Goal: Register for event/course

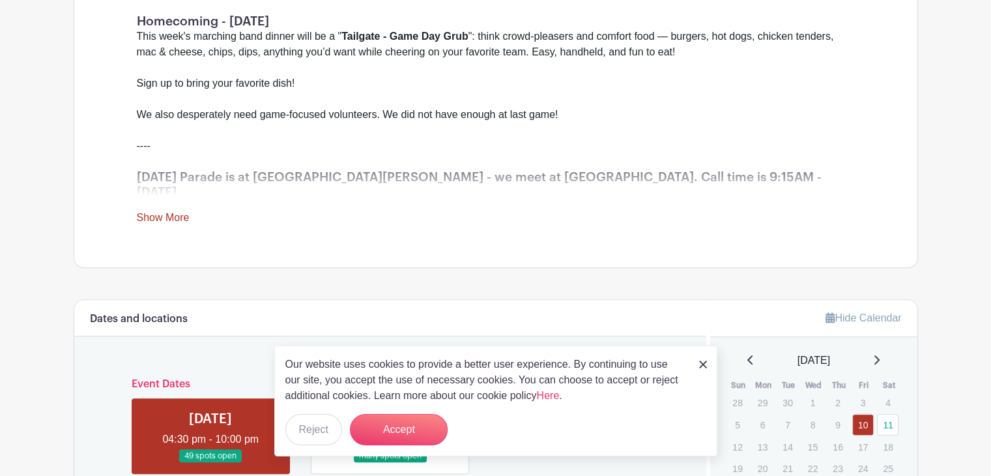
scroll to position [587, 0]
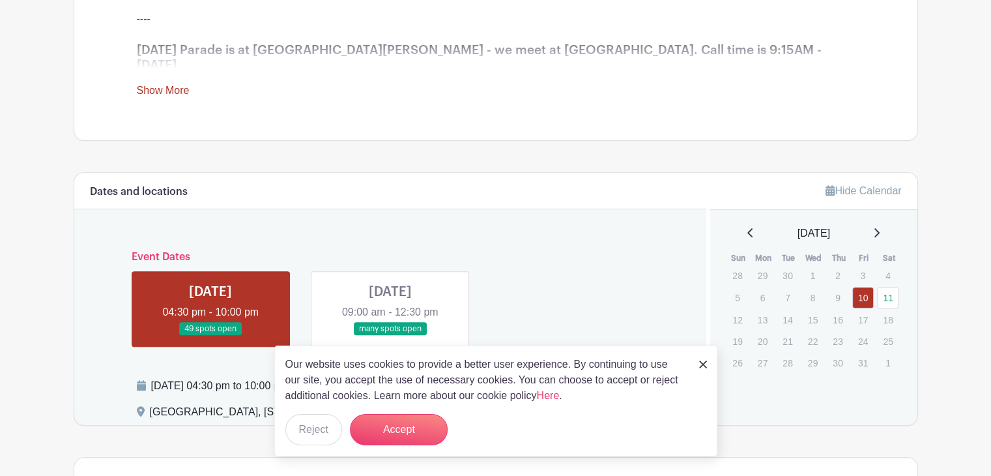
click at [706, 365] on img at bounding box center [703, 364] width 8 height 8
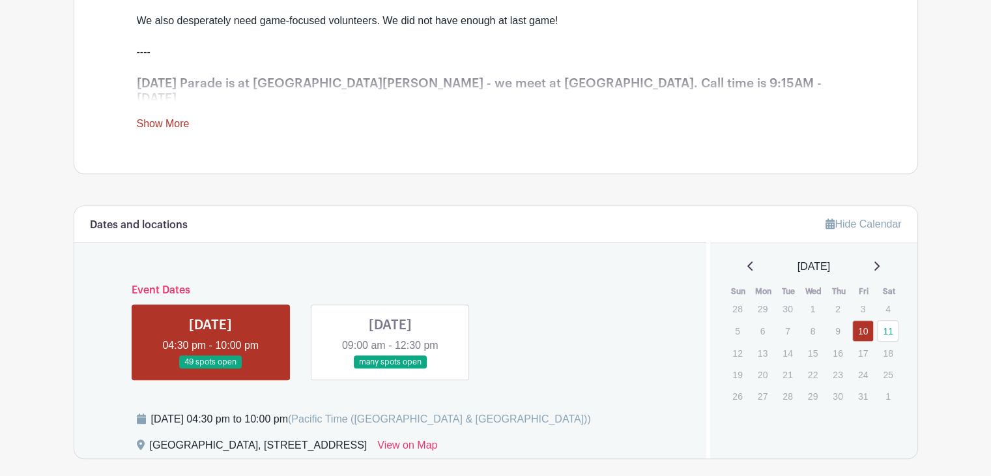
scroll to position [685, 0]
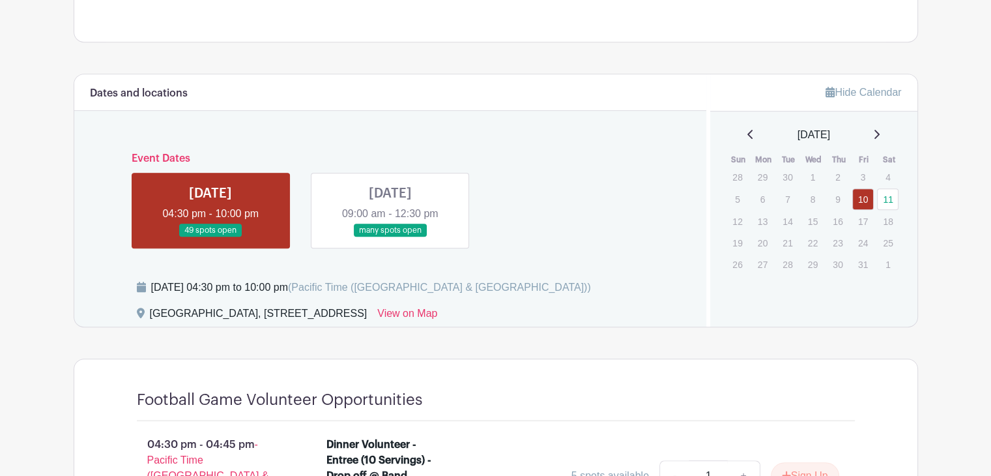
click at [390, 237] on link at bounding box center [390, 237] width 0 height 0
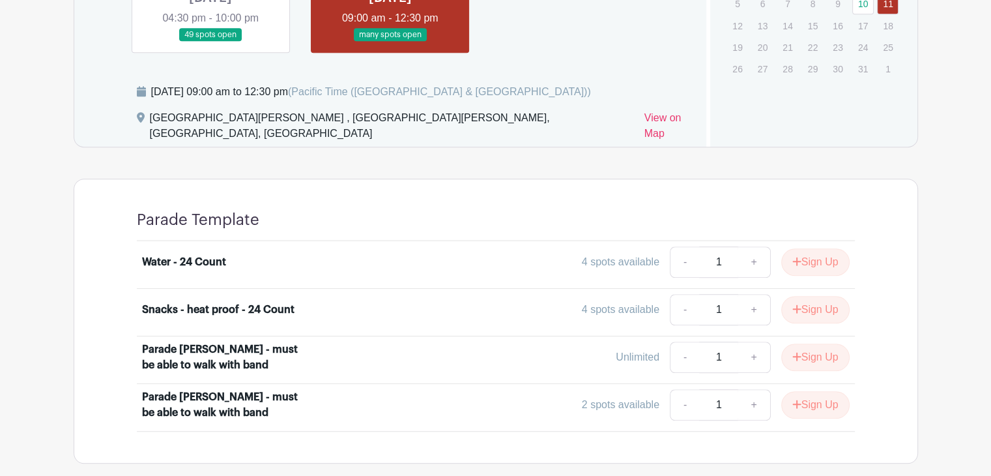
scroll to position [916, 0]
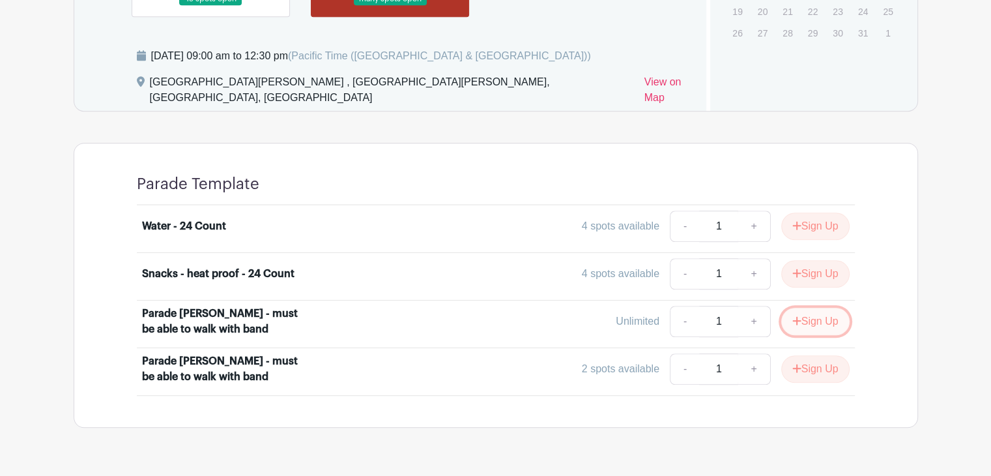
click at [812, 308] on button "Sign Up" at bounding box center [815, 321] width 68 height 27
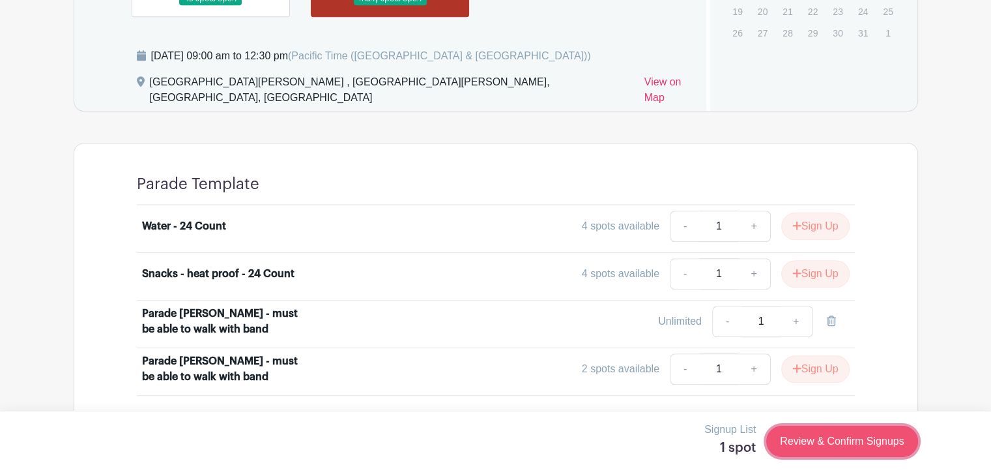
click at [867, 441] on link "Review & Confirm Signups" at bounding box center [841, 441] width 151 height 31
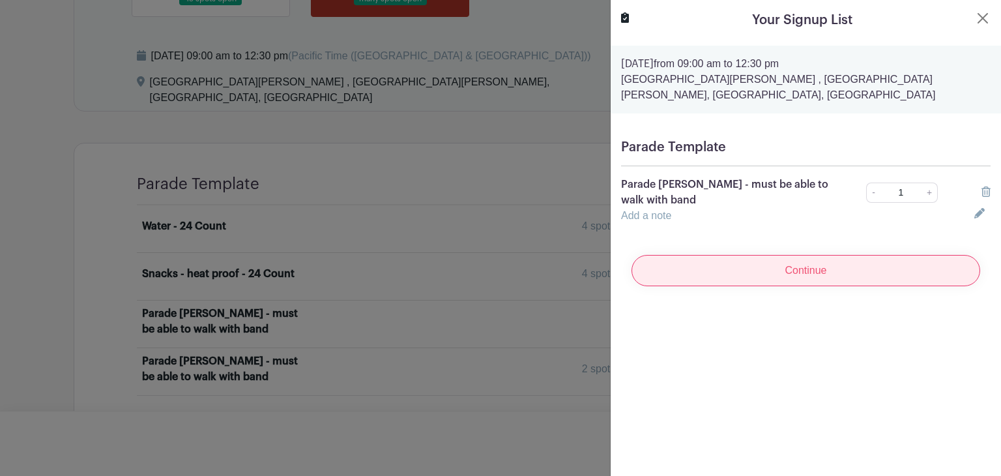
click at [800, 255] on input "Continue" at bounding box center [806, 270] width 349 height 31
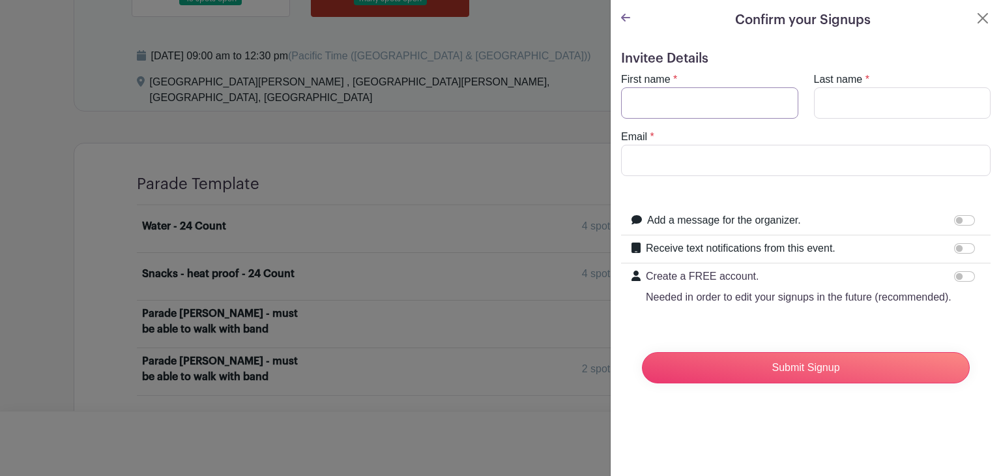
click at [687, 103] on input "First name" at bounding box center [709, 102] width 177 height 31
type input "Stephanie"
click at [819, 104] on input "Last name" at bounding box center [902, 102] width 177 height 31
type input "Drexler"
click at [800, 157] on input "Email" at bounding box center [806, 160] width 370 height 31
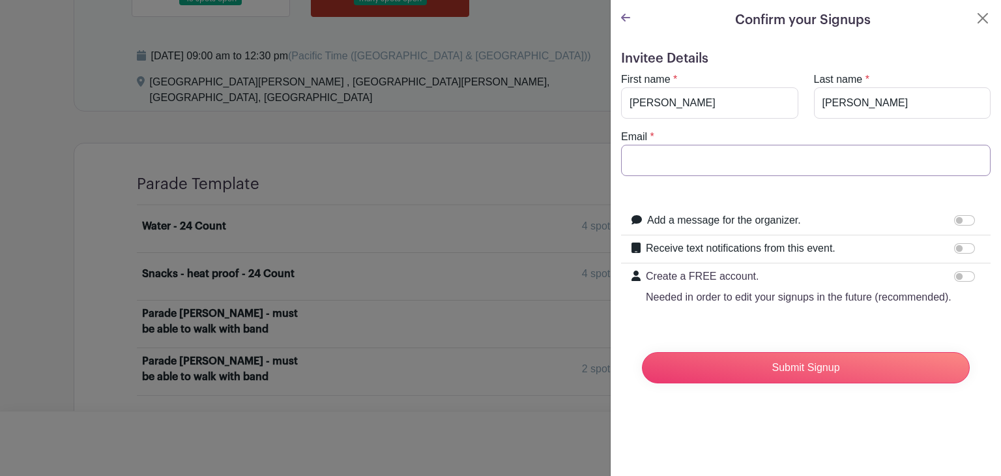
type input "stephaniedrexler@hotmail.com"
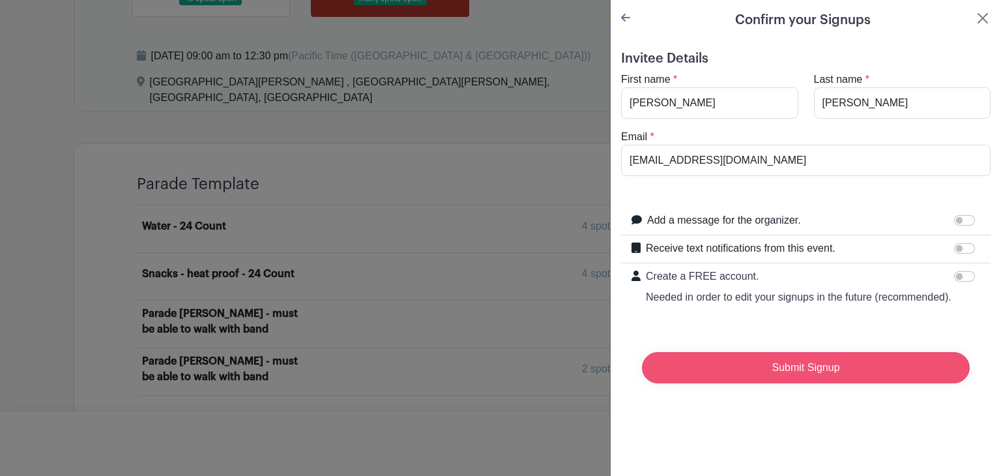
click at [824, 383] on input "Submit Signup" at bounding box center [806, 367] width 328 height 31
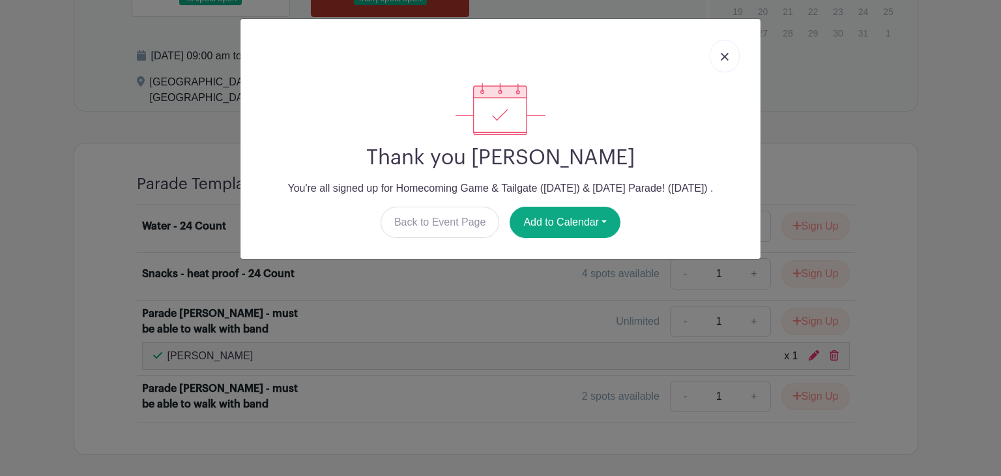
drag, startPoint x: 729, startPoint y: 57, endPoint x: 710, endPoint y: 50, distance: 20.5
click at [728, 57] on link at bounding box center [725, 56] width 30 height 33
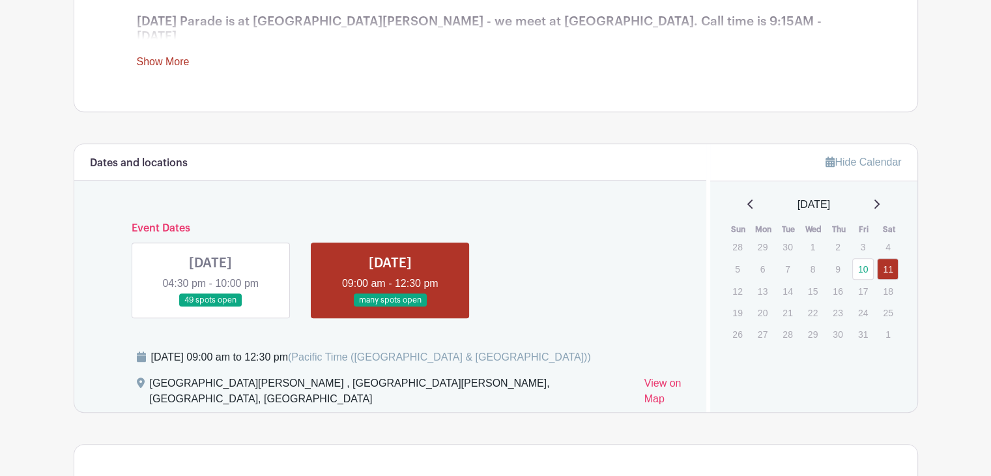
scroll to position [786, 0]
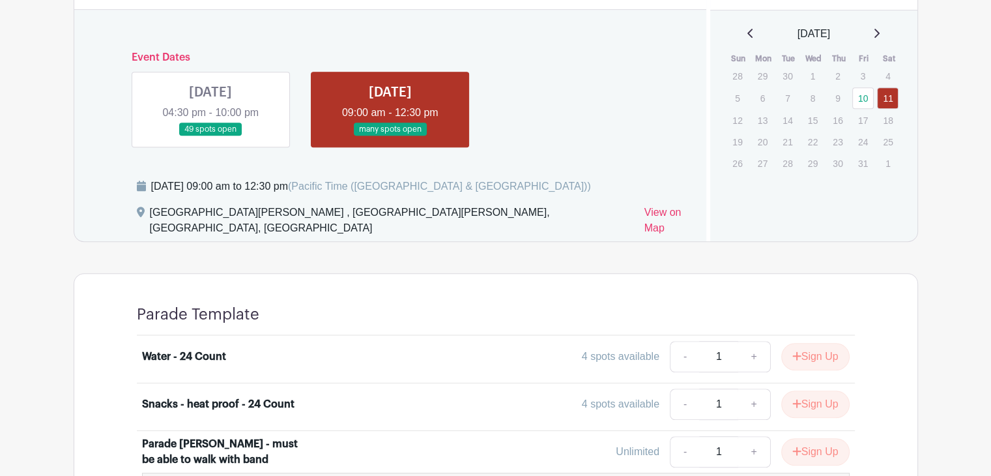
click at [211, 136] on link at bounding box center [211, 136] width 0 height 0
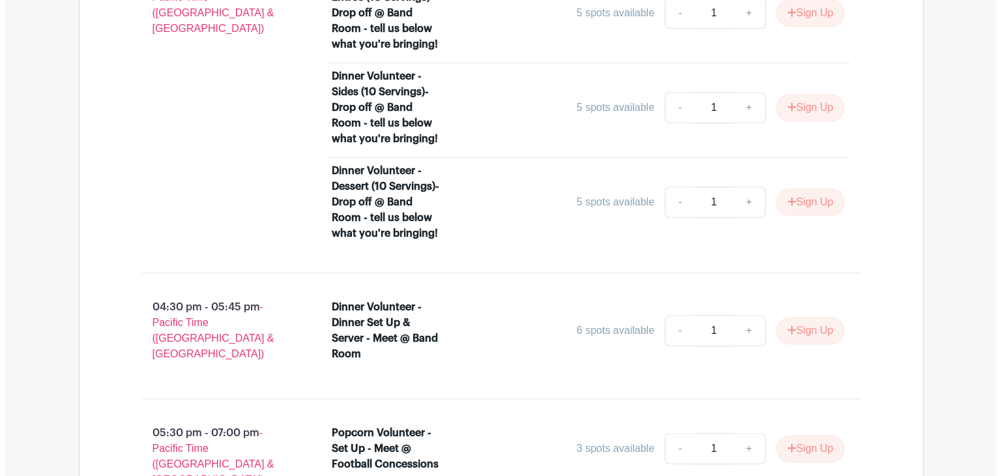
scroll to position [1177, 0]
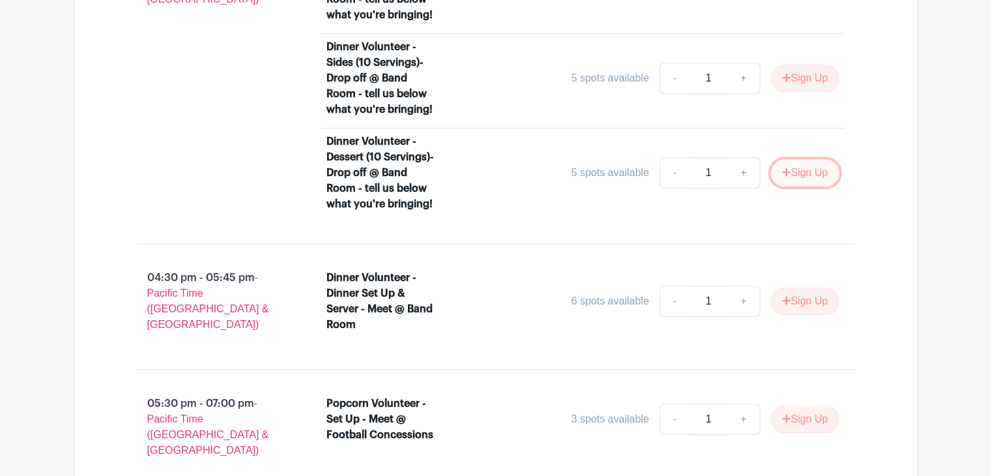
click at [800, 159] on button "Sign Up" at bounding box center [805, 172] width 68 height 27
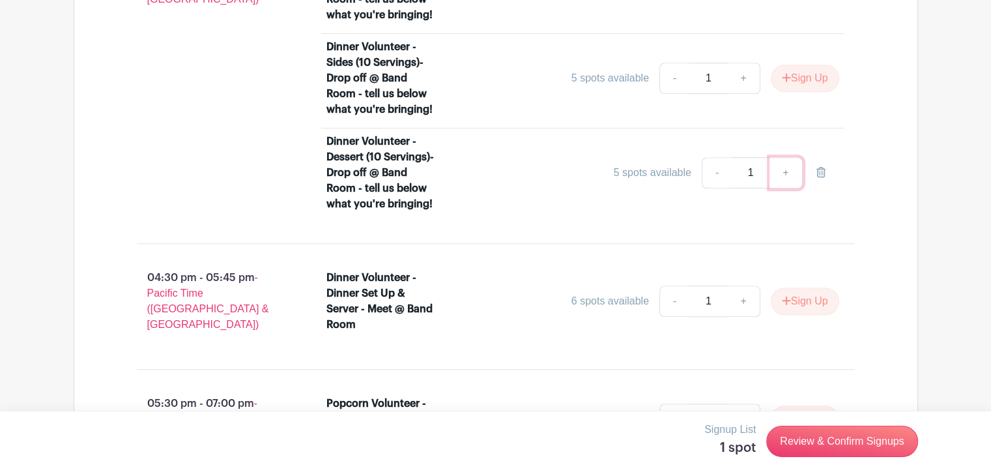
click at [790, 157] on link "+" at bounding box center [786, 172] width 33 height 31
type input "2"
click at [790, 157] on link "+" at bounding box center [786, 172] width 33 height 31
type input "3"
click at [790, 157] on link "+" at bounding box center [786, 172] width 33 height 31
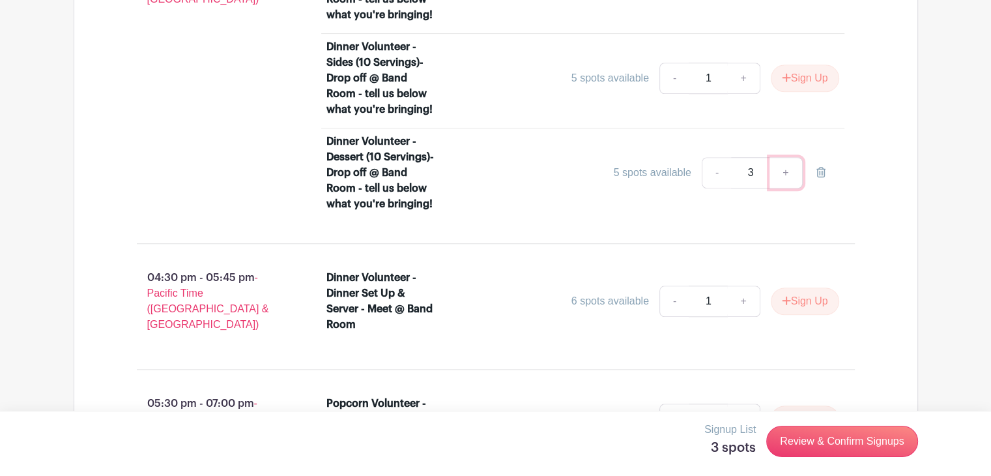
type input "4"
click at [790, 157] on link "+" at bounding box center [786, 172] width 33 height 31
type input "5"
click at [790, 157] on link "+" at bounding box center [786, 172] width 33 height 31
click at [718, 157] on link "-" at bounding box center [717, 172] width 30 height 31
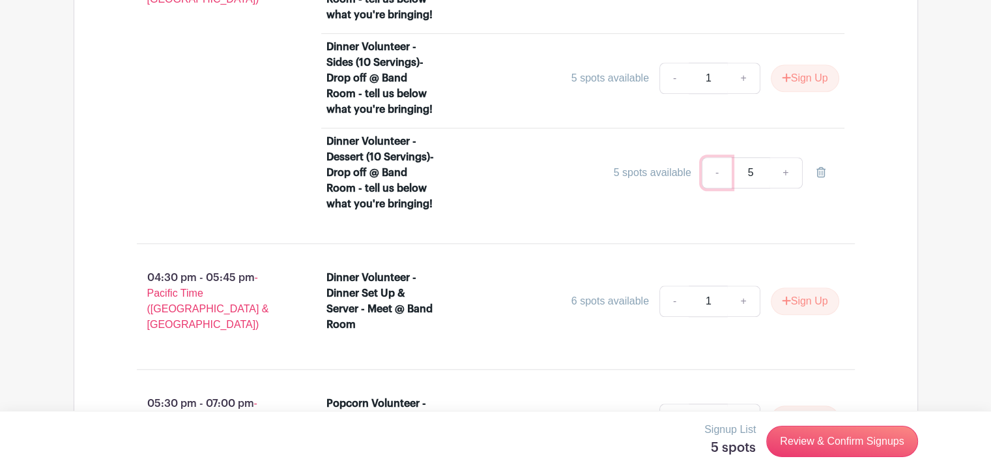
type input "4"
click at [718, 157] on link "-" at bounding box center [717, 172] width 30 height 31
type input "3"
click at [718, 157] on link "-" at bounding box center [717, 172] width 30 height 31
type input "2"
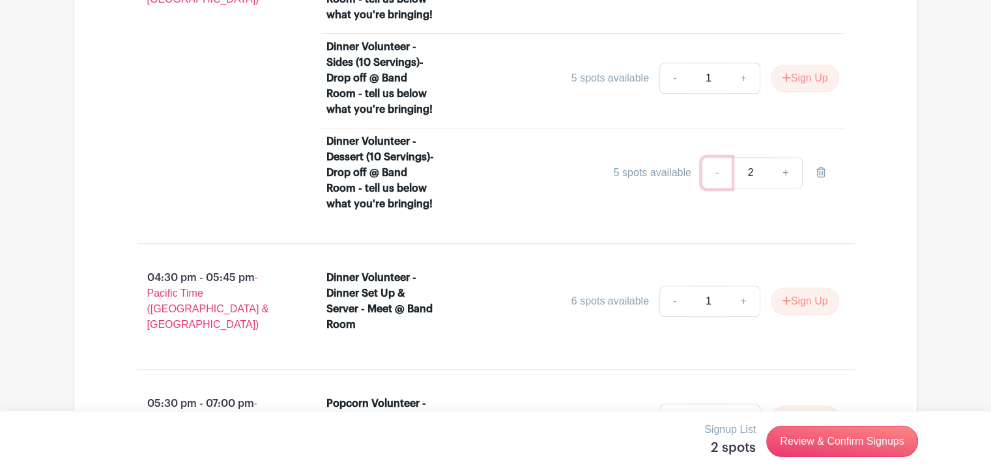
click at [718, 157] on link "-" at bounding box center [717, 172] width 30 height 31
type input "1"
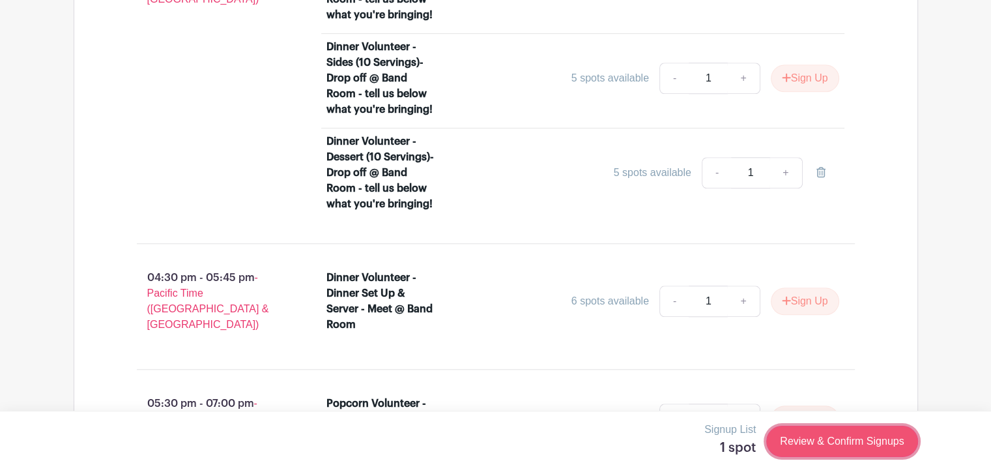
click at [855, 443] on link "Review & Confirm Signups" at bounding box center [841, 441] width 151 height 31
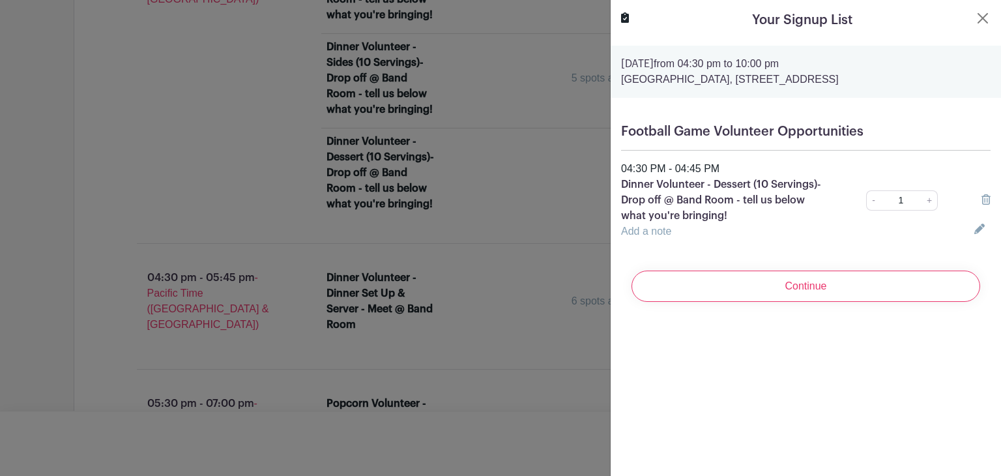
click at [667, 234] on link "Add a note" at bounding box center [646, 230] width 50 height 11
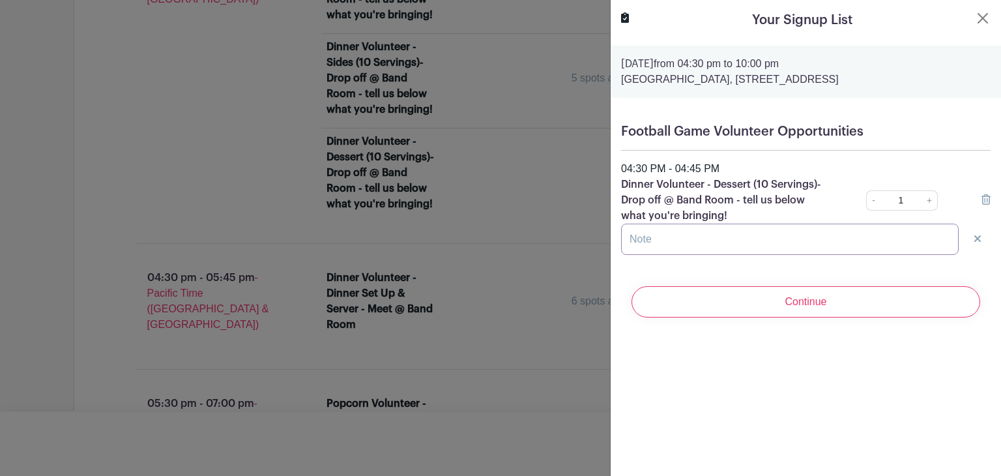
click at [666, 235] on input "text" at bounding box center [790, 239] width 338 height 31
type input "Bringing Birthday Cupcakes"
click at [922, 201] on link "+" at bounding box center [930, 200] width 16 height 20
type input "2"
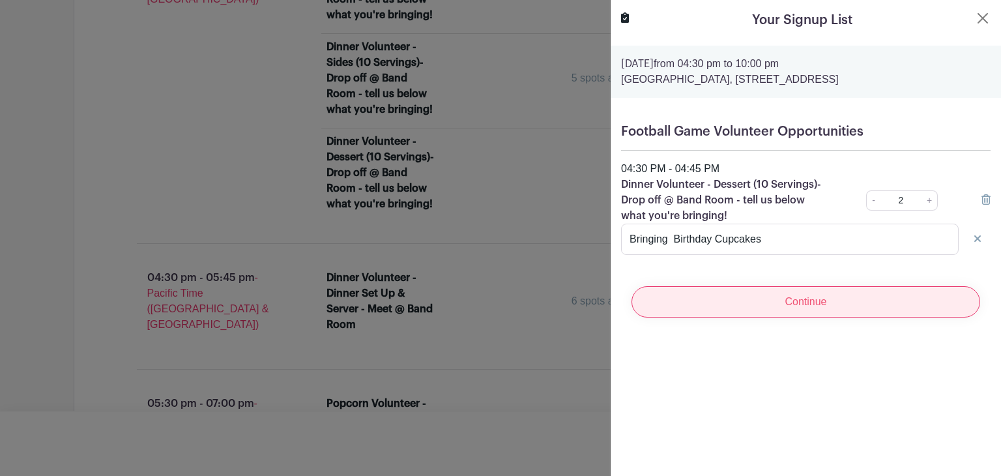
click at [829, 306] on input "Continue" at bounding box center [806, 301] width 349 height 31
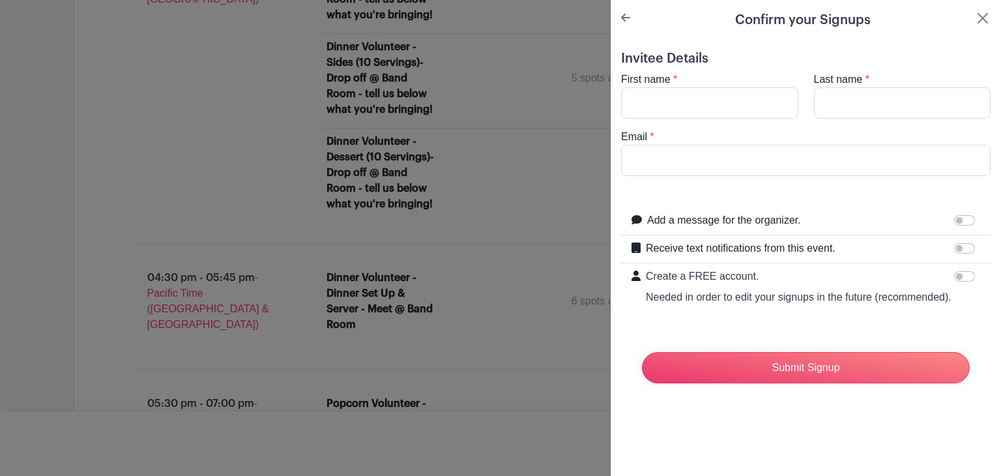
click at [704, 83] on div "First name *" at bounding box center [709, 95] width 193 height 47
click at [709, 108] on input "First name" at bounding box center [709, 102] width 177 height 31
type input "Stephanie"
click at [854, 104] on input "Last name" at bounding box center [902, 102] width 177 height 31
click at [849, 151] on input "Email" at bounding box center [806, 160] width 370 height 31
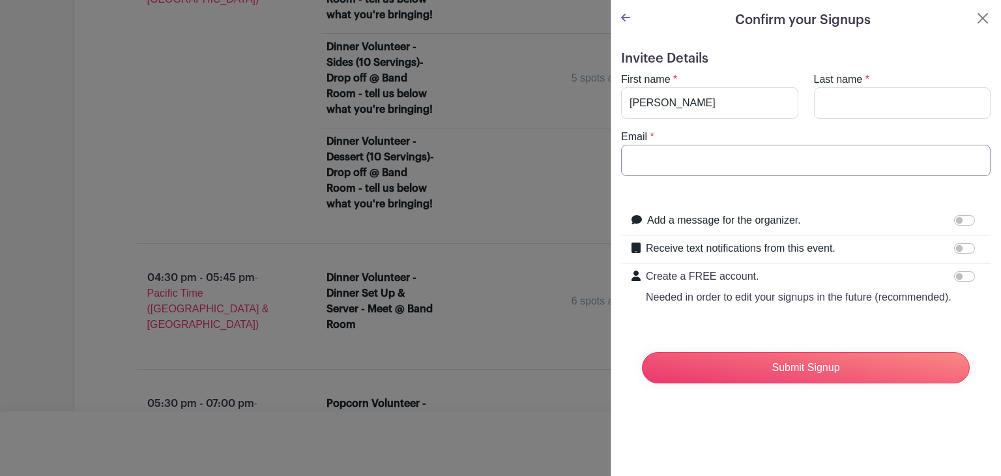
type input "stephaniedrexler@hotmail.com"
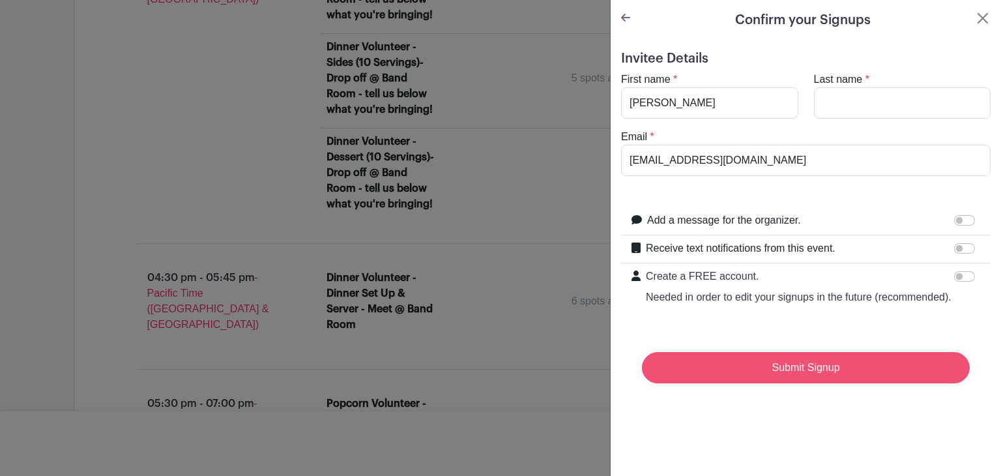
click at [858, 382] on input "Submit Signup" at bounding box center [806, 367] width 328 height 31
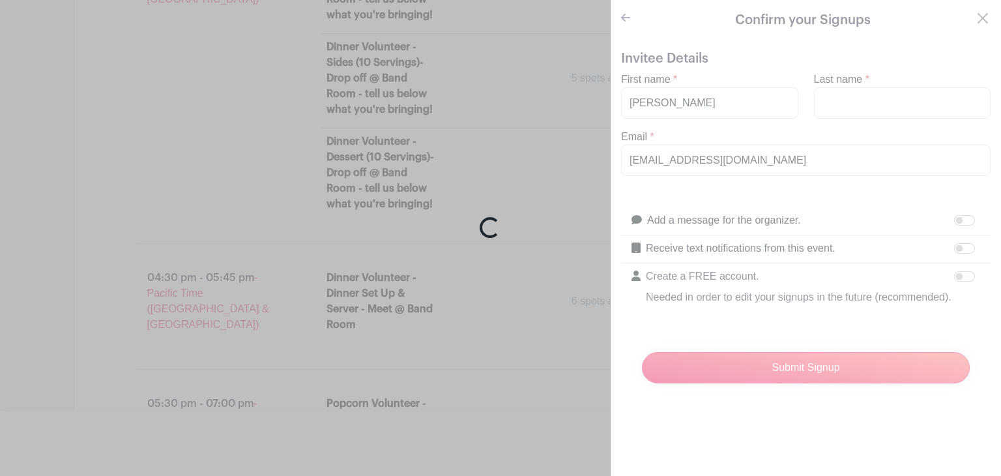
click at [853, 105] on div "Loading..." at bounding box center [500, 238] width 1001 height 476
click at [837, 97] on div "Loading..." at bounding box center [500, 238] width 1001 height 476
click at [837, 104] on div "Loading..." at bounding box center [500, 238] width 1001 height 476
click at [854, 108] on div "Loading..." at bounding box center [500, 238] width 1001 height 476
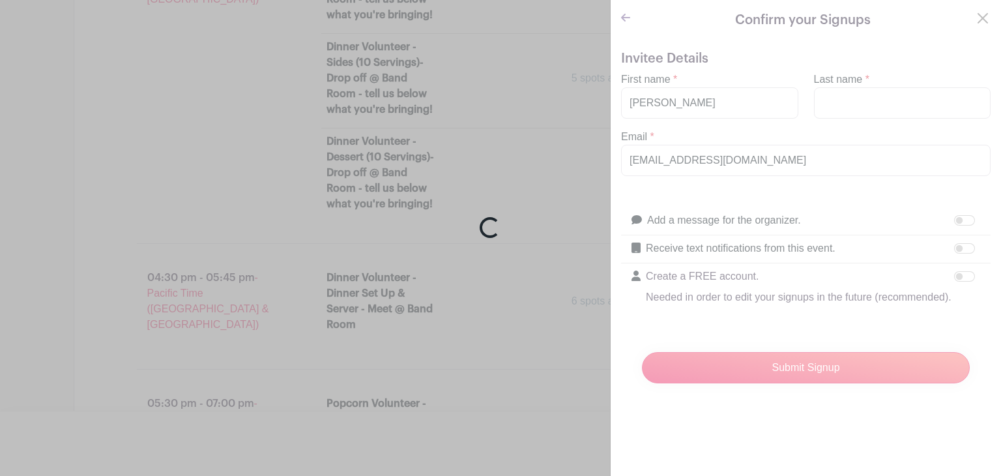
click at [499, 139] on div "Loading..." at bounding box center [500, 238] width 1001 height 476
click at [474, 138] on div "Loading..." at bounding box center [500, 238] width 1001 height 476
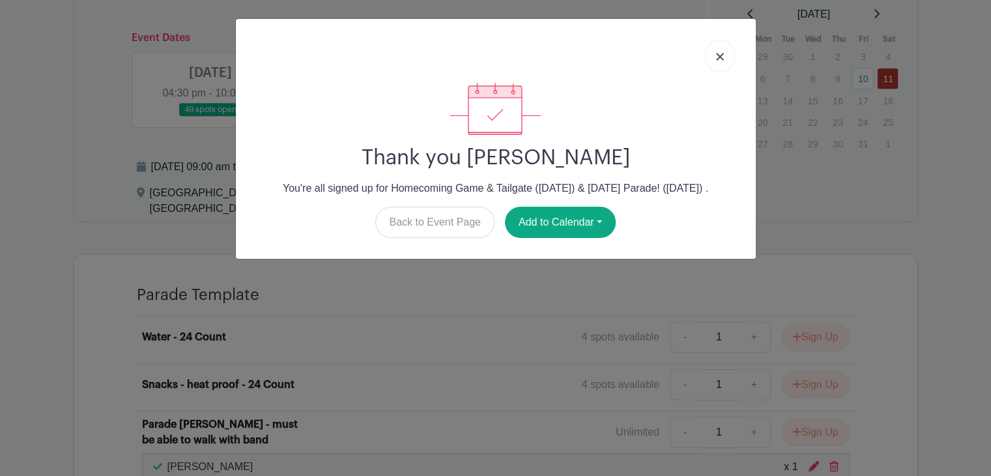
scroll to position [786, 0]
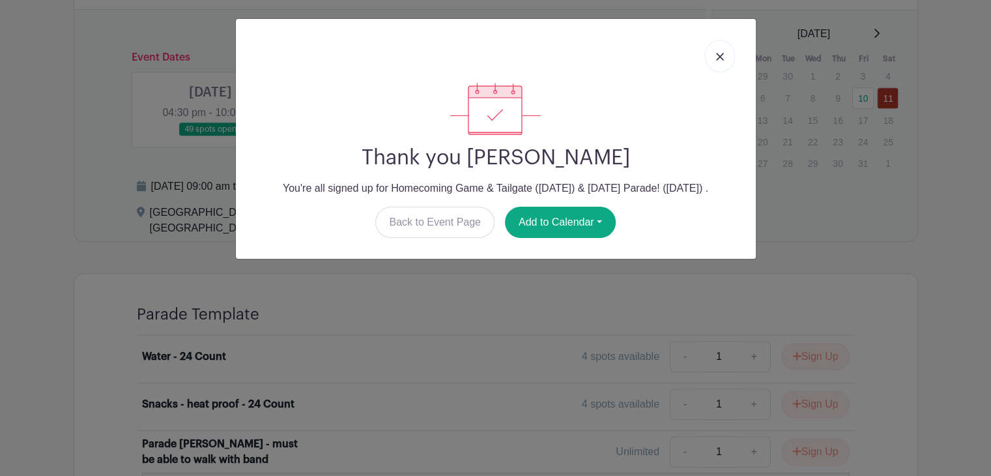
click at [715, 54] on link at bounding box center [720, 56] width 30 height 33
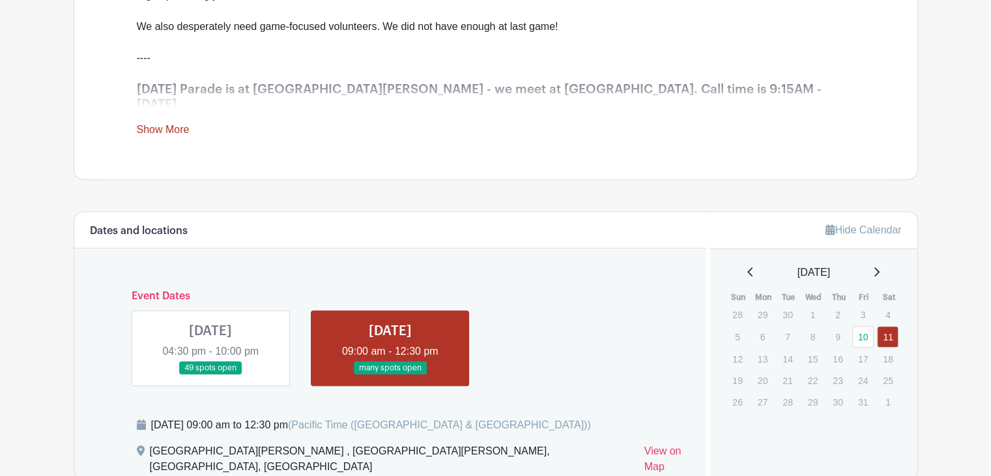
scroll to position [683, 0]
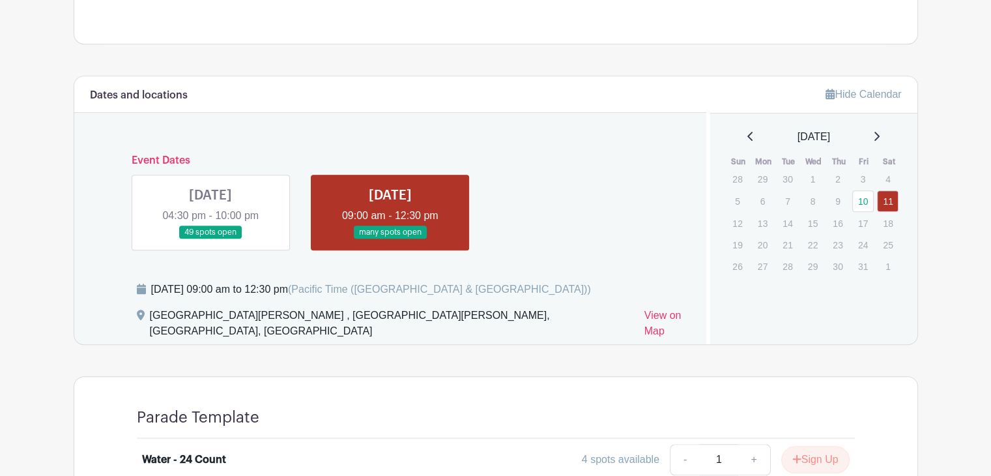
click at [211, 239] on link at bounding box center [211, 239] width 0 height 0
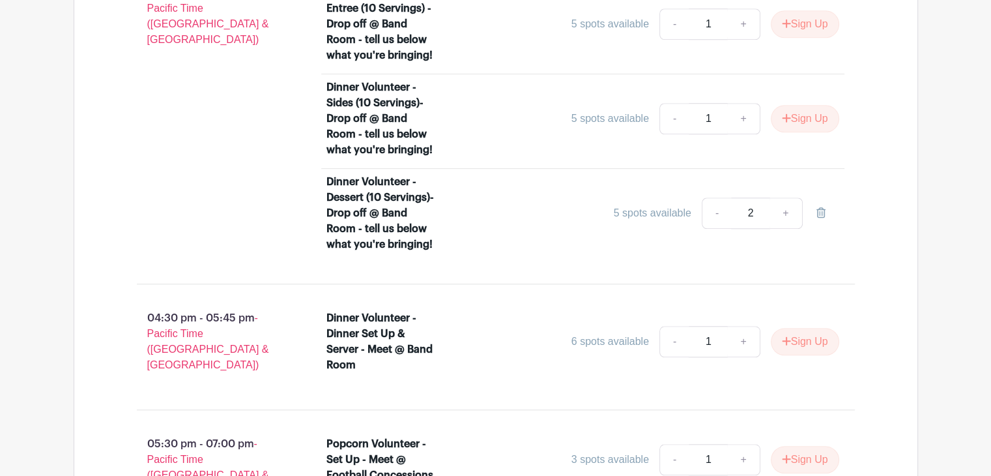
scroll to position [1139, 0]
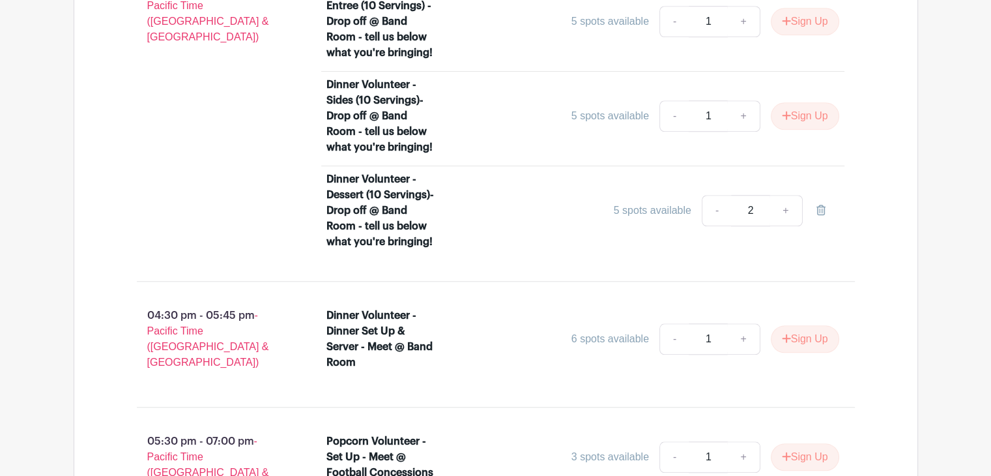
click at [762, 225] on div "Dinner Volunteer - Dessert (10 Servings)- Drop off @ Band Room - tell us below …" at bounding box center [583, 212] width 513 height 83
click at [718, 195] on link "-" at bounding box center [717, 210] width 30 height 31
type input "1"
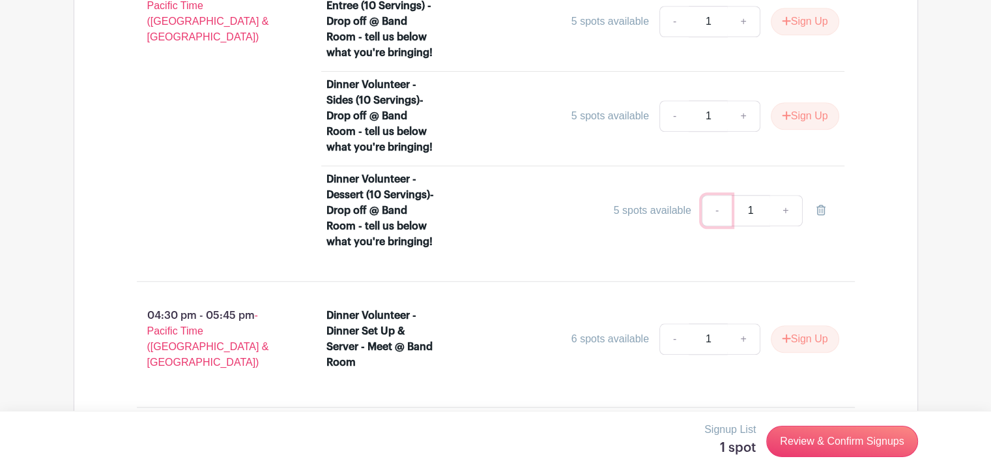
click at [718, 195] on link "-" at bounding box center [717, 210] width 30 height 31
click at [701, 237] on div "Dinner Volunteer - Dessert (10 Servings)- Drop off @ Band Room - tell us below …" at bounding box center [583, 212] width 513 height 83
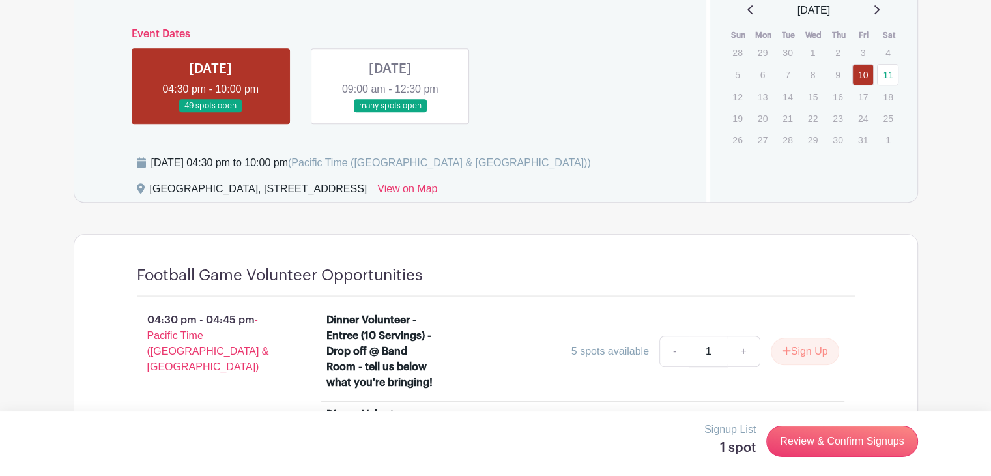
scroll to position [683, 0]
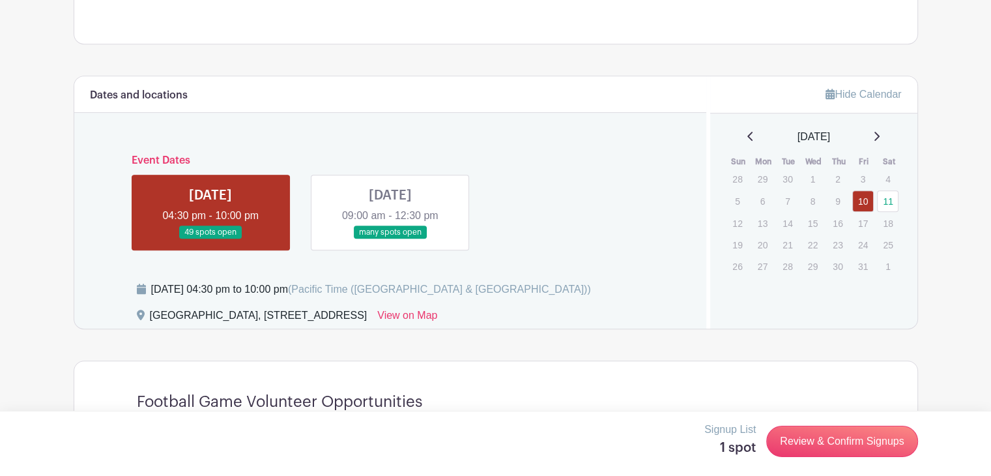
click at [211, 239] on link at bounding box center [211, 239] width 0 height 0
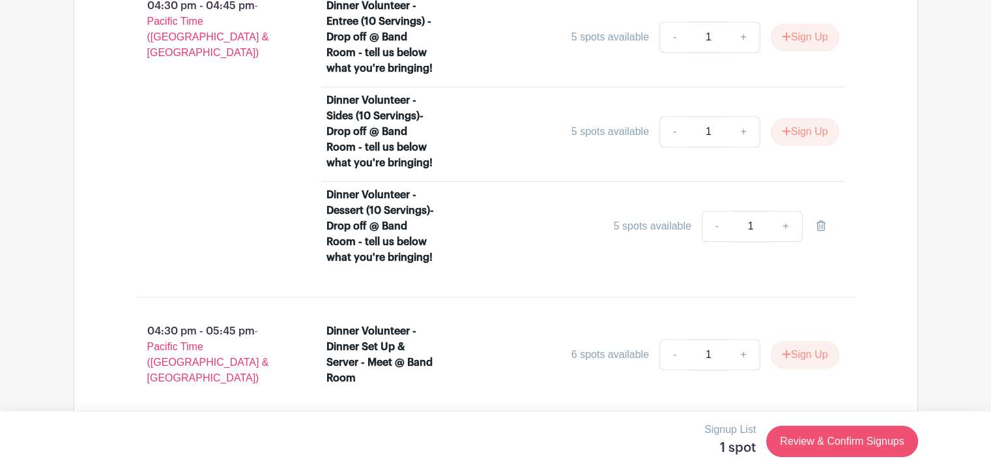
scroll to position [1139, 0]
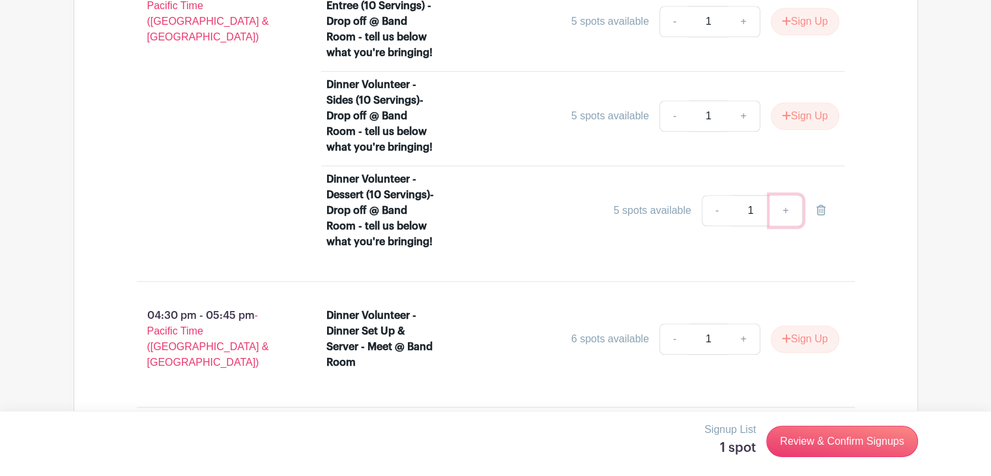
click at [779, 195] on link "+" at bounding box center [786, 210] width 33 height 31
type input "2"
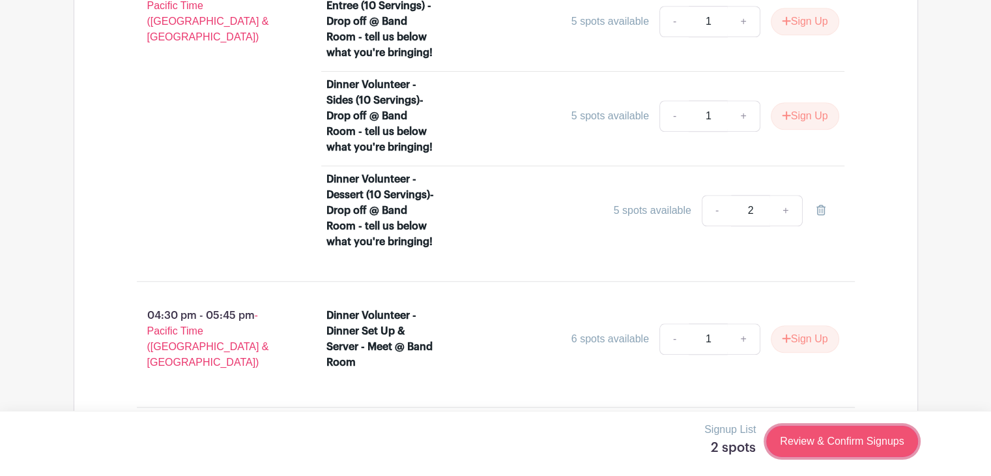
click at [865, 439] on link "Review & Confirm Signups" at bounding box center [841, 441] width 151 height 31
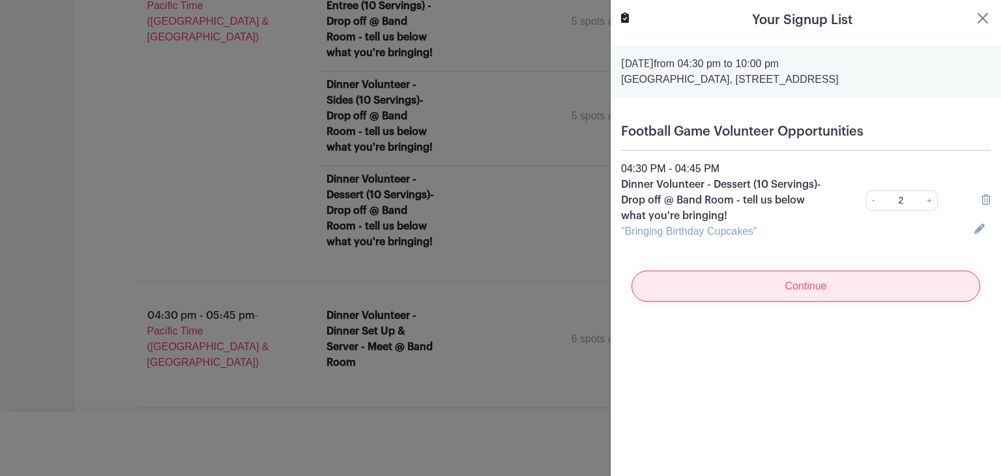
click at [849, 297] on input "Continue" at bounding box center [806, 285] width 349 height 31
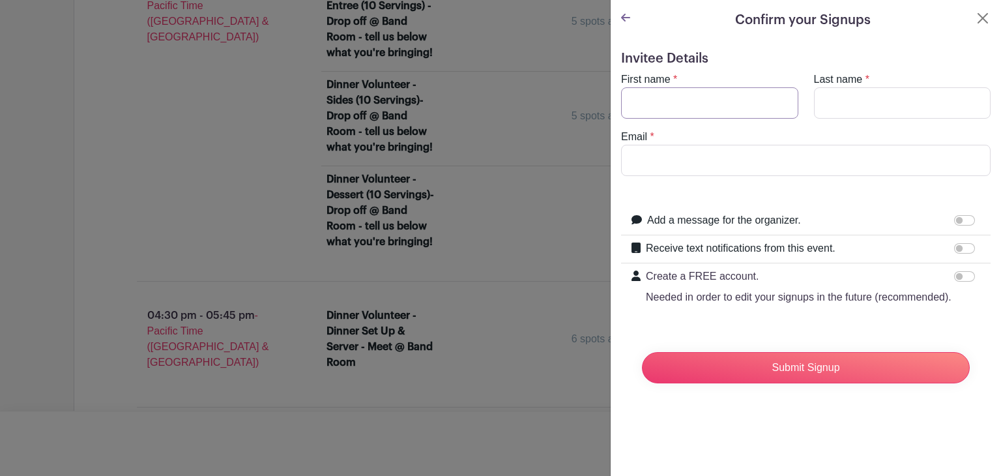
click at [645, 98] on input "First name" at bounding box center [709, 102] width 177 height 31
type input "Stephanie"
click at [832, 102] on input "Last name" at bounding box center [902, 102] width 177 height 31
type input "Drexler"
click at [864, 152] on input "Email" at bounding box center [806, 160] width 370 height 31
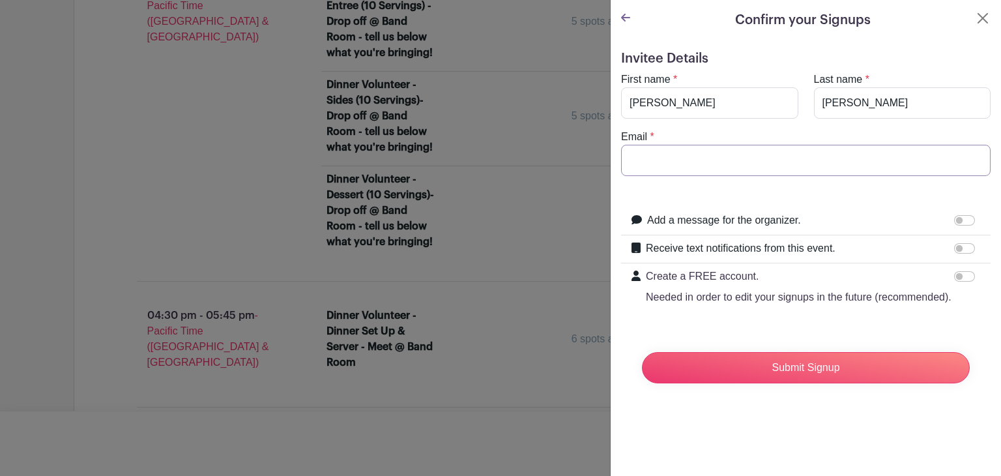
type input "stephaniedrexler@hotmail.com"
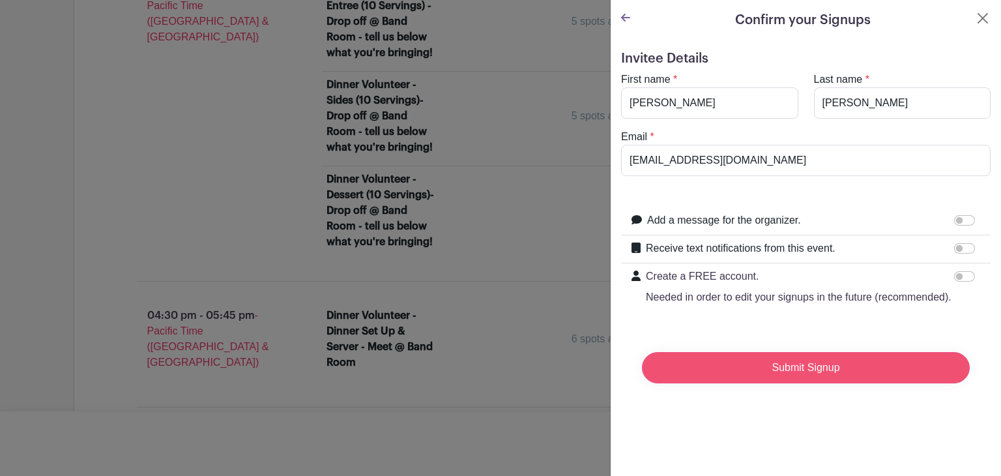
click at [852, 383] on input "Submit Signup" at bounding box center [806, 367] width 328 height 31
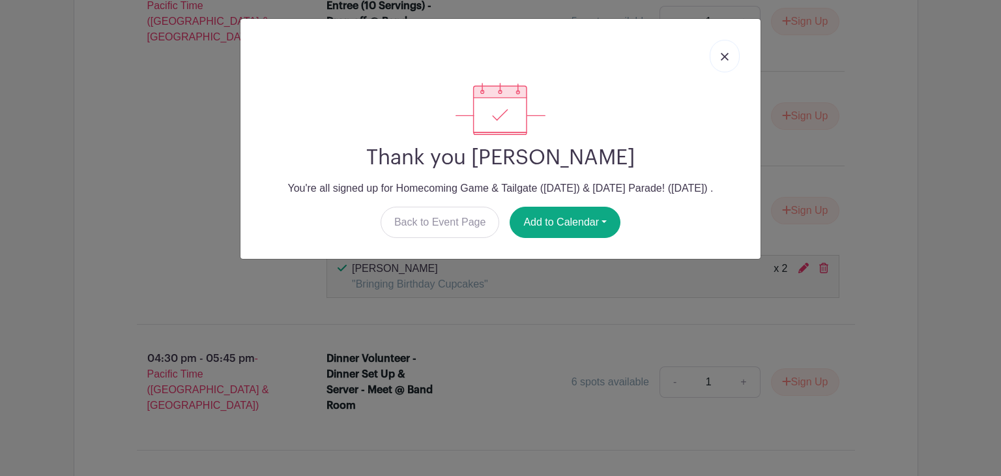
click at [723, 53] on img at bounding box center [725, 57] width 8 height 8
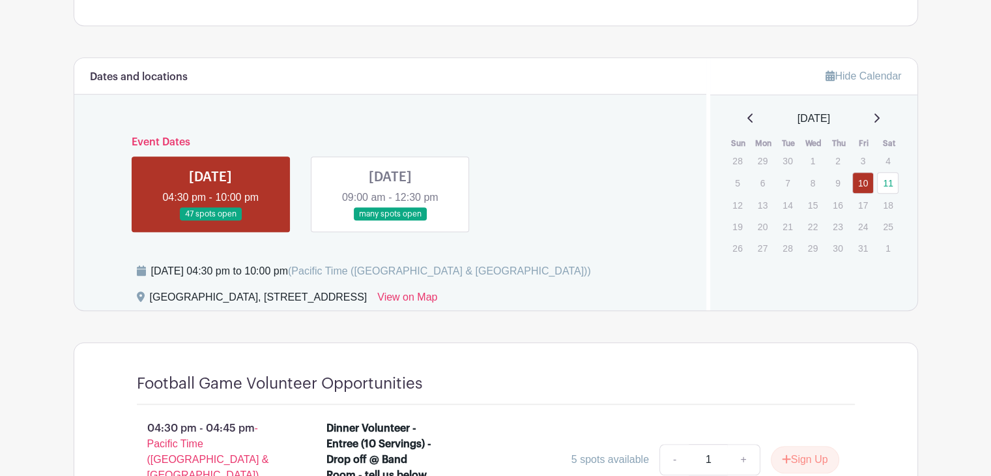
scroll to position [618, 0]
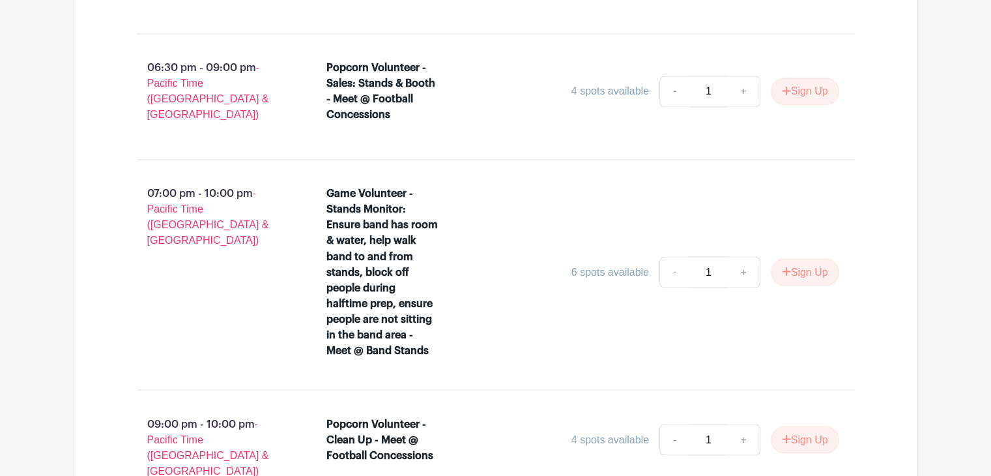
scroll to position [2096, 0]
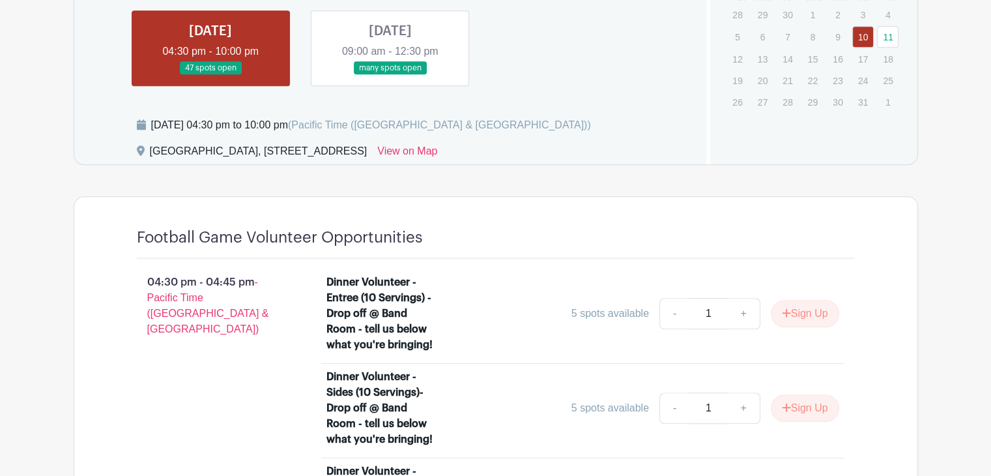
scroll to position [717, 0]
